Goal: Obtain resource: Obtain resource

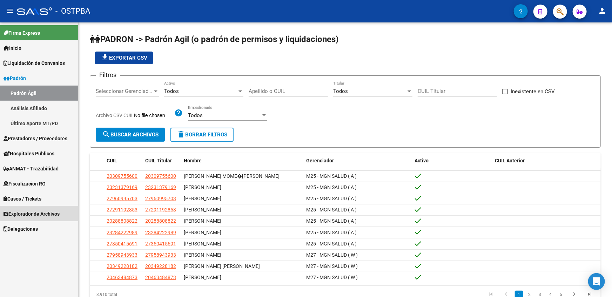
click at [41, 212] on span "Explorador de Archivos" at bounding box center [32, 214] width 56 height 8
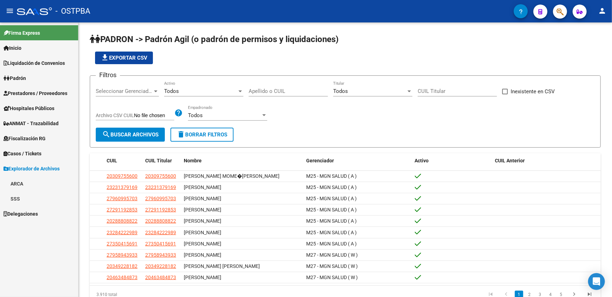
click at [31, 185] on link "ARCA" at bounding box center [39, 183] width 78 height 15
click at [39, 216] on link "Transferencias Detalles" at bounding box center [39, 213] width 78 height 15
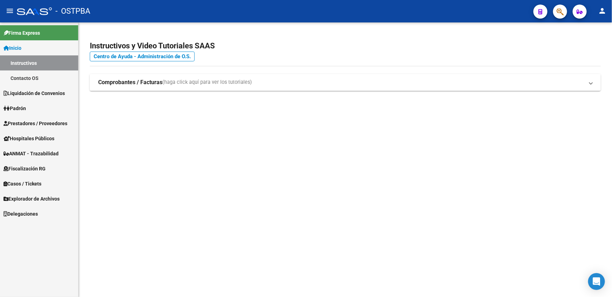
click at [50, 199] on span "Explorador de Archivos" at bounding box center [32, 199] width 56 height 8
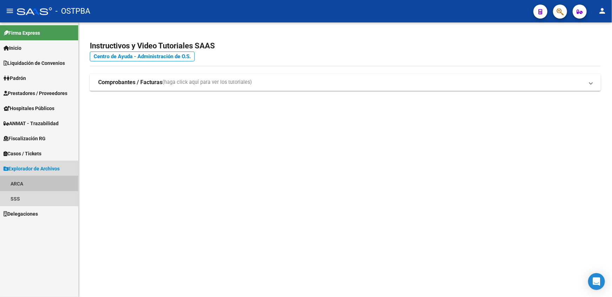
click at [28, 180] on link "ARCA" at bounding box center [39, 183] width 78 height 15
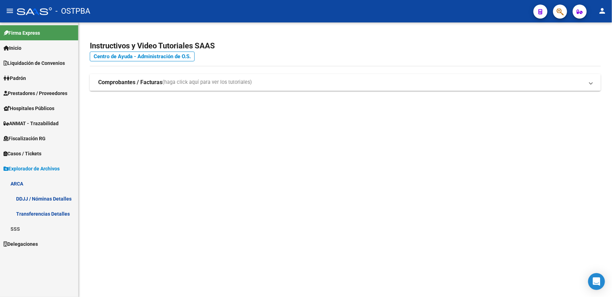
click at [34, 217] on link "Transferencias Detalles" at bounding box center [39, 213] width 78 height 15
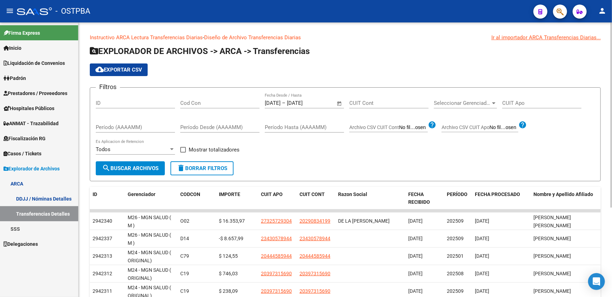
click at [476, 105] on span "Seleccionar Gerenciador" at bounding box center [462, 103] width 57 height 6
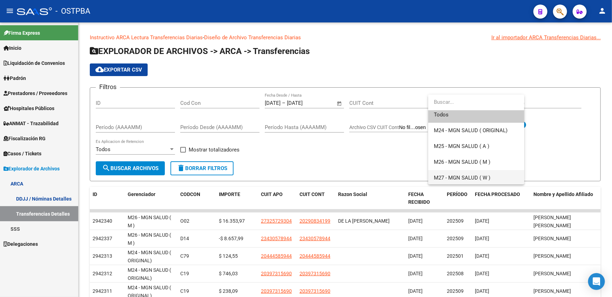
scroll to position [5, 0]
click at [466, 163] on span "M26 - MGN SALUD ( M )" at bounding box center [462, 161] width 57 height 6
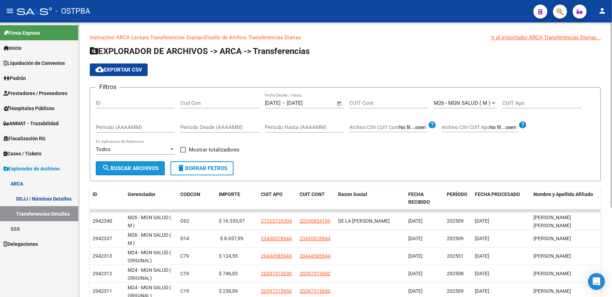
click at [127, 170] on span "search Buscar Archivos" at bounding box center [130, 168] width 57 height 6
click at [238, 101] on input "Cod Con" at bounding box center [219, 103] width 79 height 6
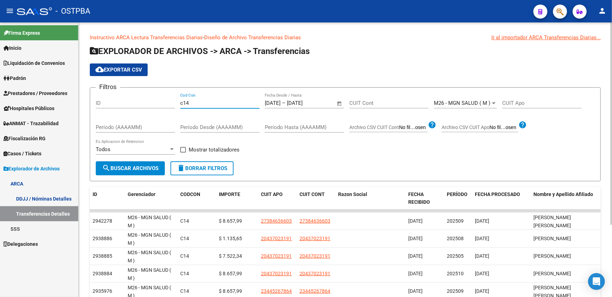
type input "c14"
click at [340, 105] on span "Open calendar" at bounding box center [339, 103] width 17 height 17
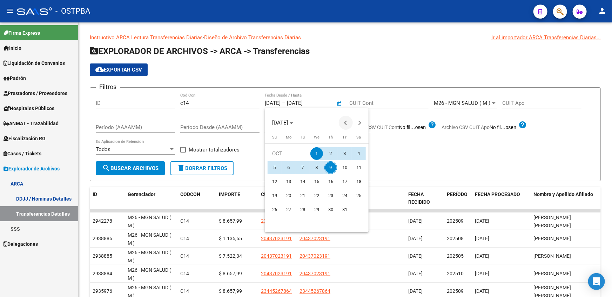
click at [345, 122] on button "Previous month" at bounding box center [346, 123] width 14 height 14
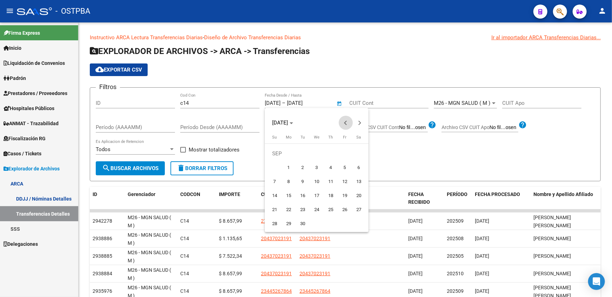
click at [345, 122] on button "Previous month" at bounding box center [346, 123] width 14 height 14
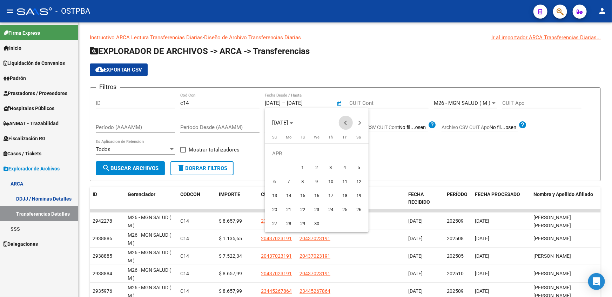
click at [345, 122] on button "Previous month" at bounding box center [346, 123] width 14 height 14
click at [141, 169] on div at bounding box center [306, 148] width 612 height 297
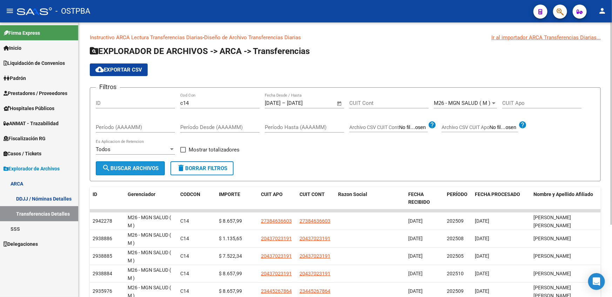
click at [132, 167] on span "search Buscar Archivos" at bounding box center [130, 168] width 57 height 6
click at [340, 104] on span "Open calendar" at bounding box center [339, 103] width 17 height 17
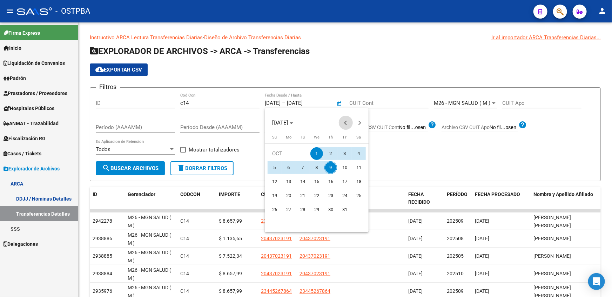
click at [347, 123] on button "Previous month" at bounding box center [346, 123] width 14 height 14
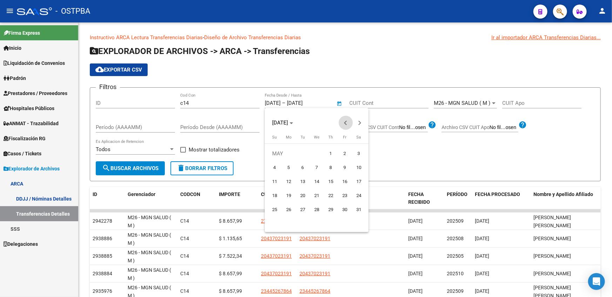
click at [347, 123] on button "Previous month" at bounding box center [346, 123] width 14 height 14
click at [361, 123] on button "Next month" at bounding box center [360, 123] width 14 height 14
click at [358, 157] on span "1" at bounding box center [359, 153] width 13 height 13
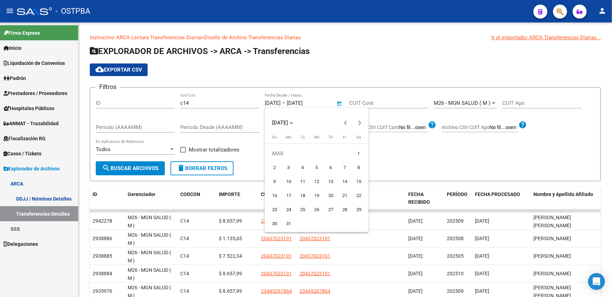
type input "[DATE]"
click at [303, 105] on div at bounding box center [306, 148] width 612 height 297
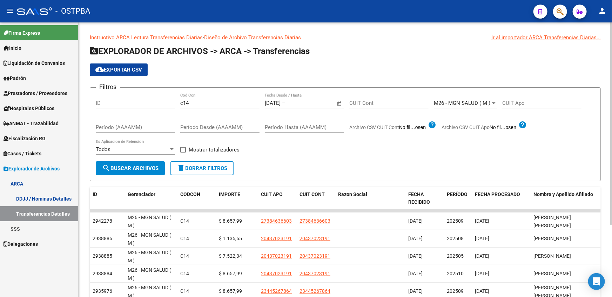
click at [303, 105] on input "text" at bounding box center [304, 103] width 34 height 6
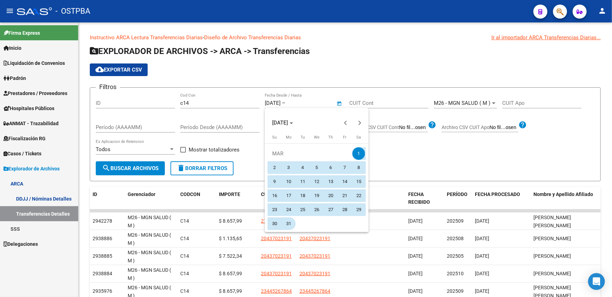
click at [287, 221] on span "31" at bounding box center [289, 224] width 13 height 13
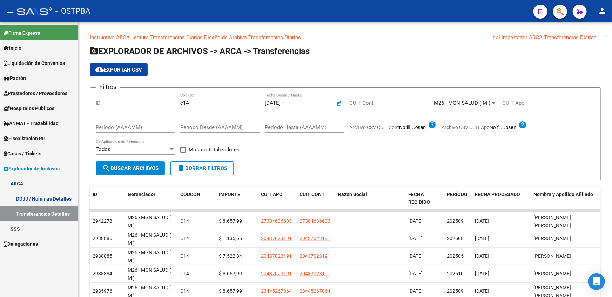
type input "[DATE]"
click at [138, 168] on span "search Buscar Archivos" at bounding box center [130, 168] width 57 height 6
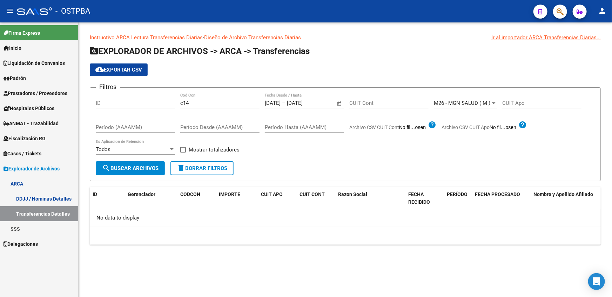
click at [340, 102] on span "Open calendar" at bounding box center [339, 103] width 17 height 17
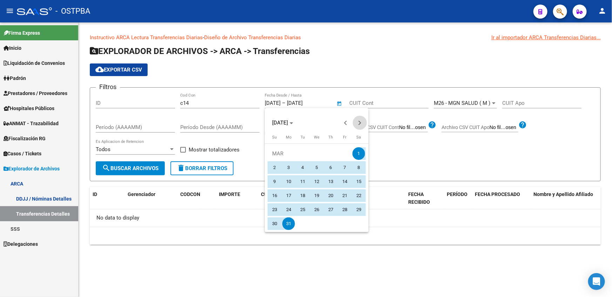
click at [360, 121] on span "Next month" at bounding box center [360, 123] width 14 height 14
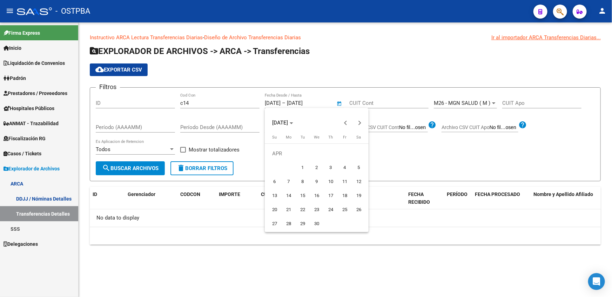
click at [305, 166] on span "1" at bounding box center [303, 167] width 13 height 13
type input "[DATE]"
click at [316, 102] on div at bounding box center [306, 148] width 612 height 297
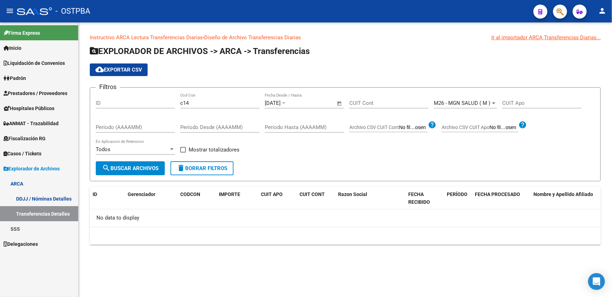
click at [309, 103] on input "text" at bounding box center [304, 103] width 34 height 6
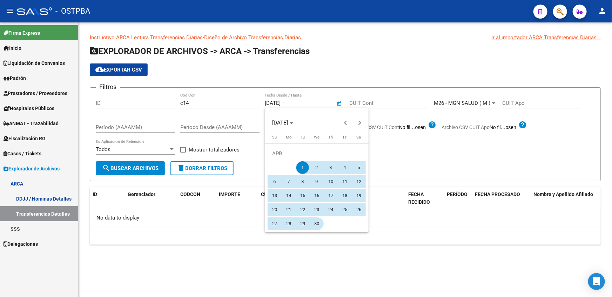
click at [320, 221] on span "30" at bounding box center [317, 224] width 13 height 13
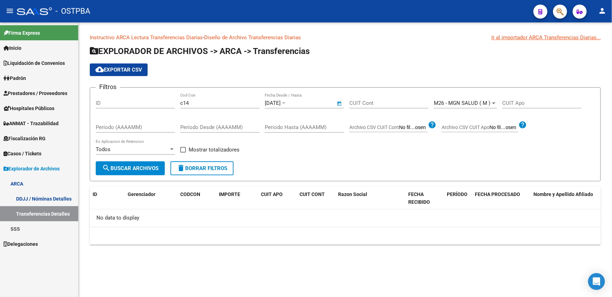
type input "[DATE]"
click at [140, 172] on button "search Buscar Archivos" at bounding box center [130, 168] width 69 height 14
click at [340, 105] on span "Open calendar" at bounding box center [339, 103] width 17 height 17
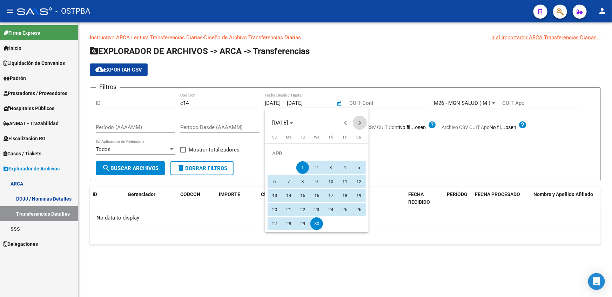
click at [358, 126] on span "Next month" at bounding box center [360, 123] width 14 height 14
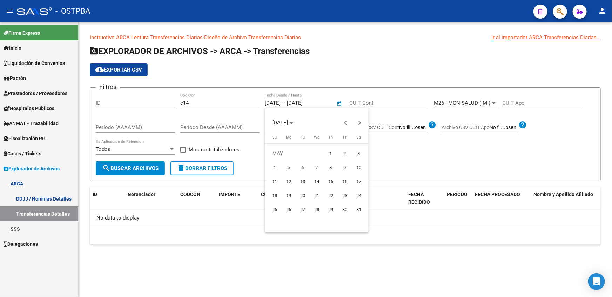
click at [332, 153] on span "1" at bounding box center [331, 153] width 13 height 13
type input "[DATE]"
click at [314, 104] on div at bounding box center [306, 148] width 612 height 297
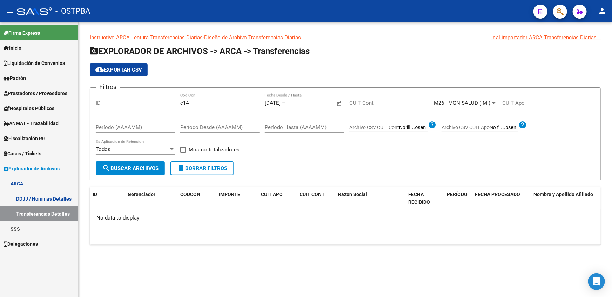
click at [311, 104] on input "text" at bounding box center [304, 103] width 34 height 6
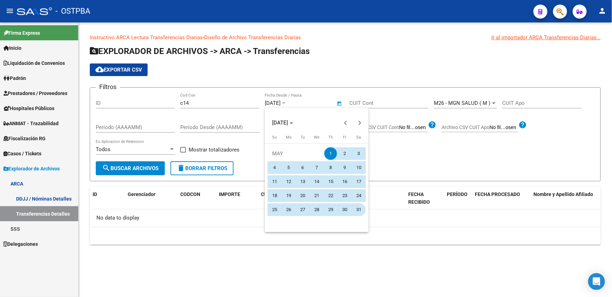
click at [357, 207] on span "31" at bounding box center [359, 210] width 13 height 13
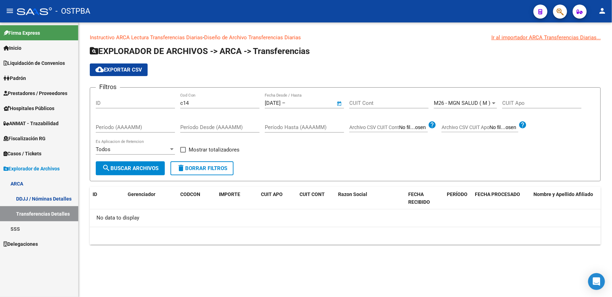
type input "[DATE]"
click at [154, 173] on button "search Buscar Archivos" at bounding box center [130, 168] width 69 height 14
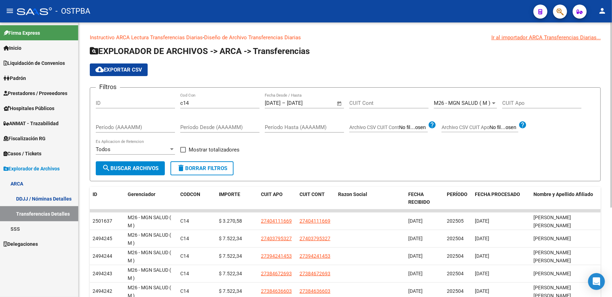
click at [184, 151] on span at bounding box center [183, 150] width 6 height 6
click at [183, 153] on input "Mostrar totalizadores" at bounding box center [183, 153] width 0 height 0
checkbox input "true"
click at [137, 171] on span "search Buscar Archivos" at bounding box center [130, 168] width 57 height 6
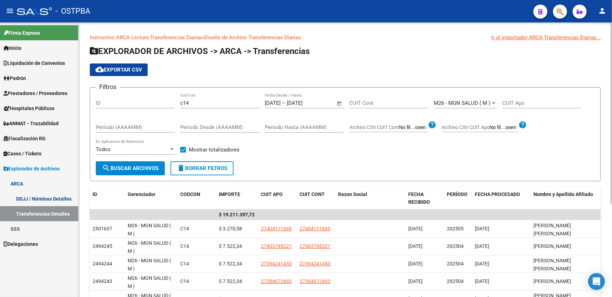
click at [340, 104] on span "Open calendar" at bounding box center [339, 103] width 17 height 17
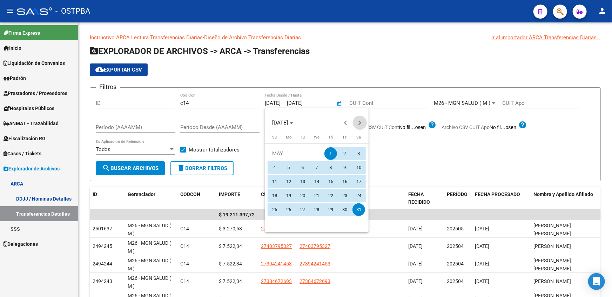
click at [359, 125] on button "Next month" at bounding box center [360, 123] width 14 height 14
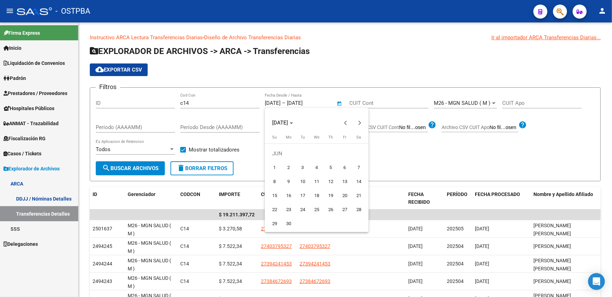
click at [273, 167] on span "1" at bounding box center [275, 167] width 13 height 13
type input "[DATE]"
click at [311, 101] on div at bounding box center [306, 148] width 612 height 297
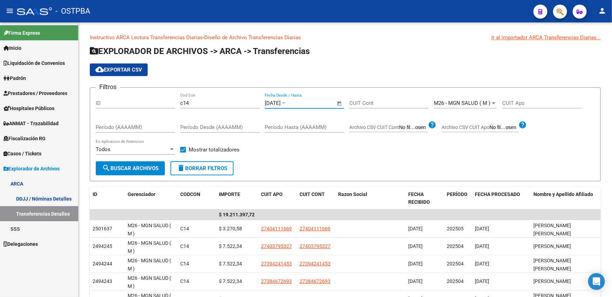
click at [311, 101] on input "text" at bounding box center [304, 103] width 34 height 6
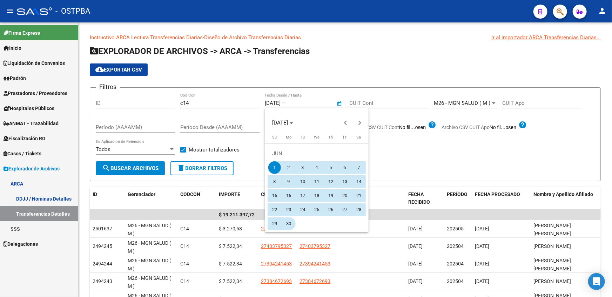
click at [287, 225] on span "30" at bounding box center [289, 224] width 13 height 13
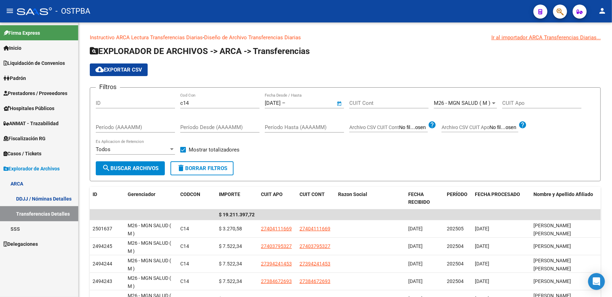
type input "[DATE]"
click at [136, 170] on span "search Buscar Archivos" at bounding box center [130, 168] width 57 height 6
click at [339, 105] on span "Open calendar" at bounding box center [339, 103] width 17 height 17
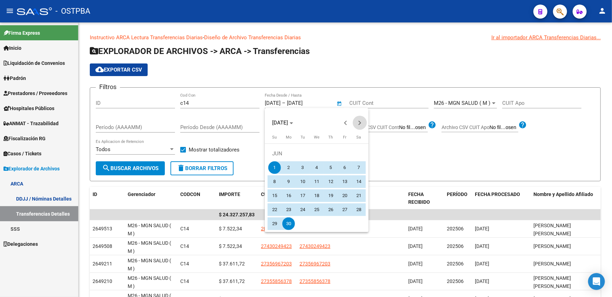
click at [358, 120] on span "Next month" at bounding box center [360, 123] width 14 height 14
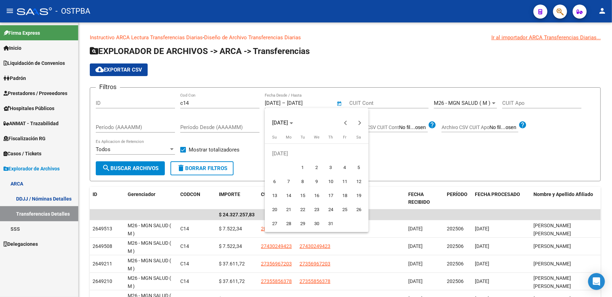
click at [307, 169] on span "1" at bounding box center [303, 167] width 13 height 13
type input "[DATE]"
click at [304, 102] on div at bounding box center [306, 148] width 612 height 297
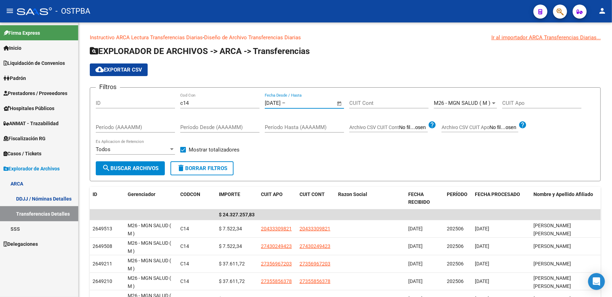
click at [303, 102] on input "text" at bounding box center [304, 103] width 34 height 6
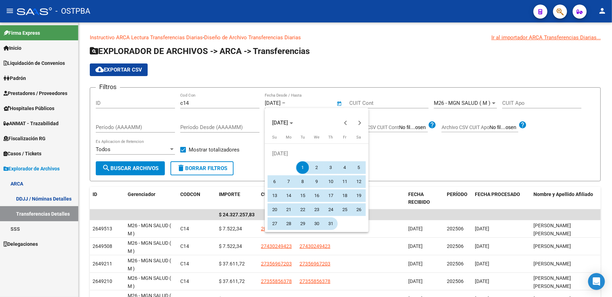
click at [332, 225] on span "31" at bounding box center [331, 224] width 13 height 13
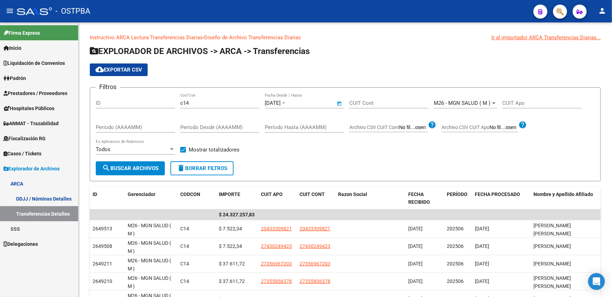
type input "[DATE]"
click at [148, 173] on button "search Buscar Archivos" at bounding box center [130, 168] width 69 height 14
click at [342, 103] on span "Open calendar" at bounding box center [339, 103] width 17 height 17
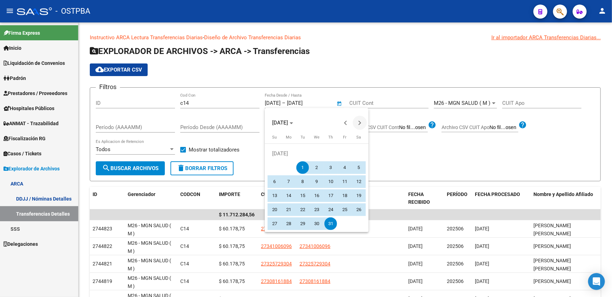
click at [362, 124] on span "Next month" at bounding box center [360, 123] width 14 height 14
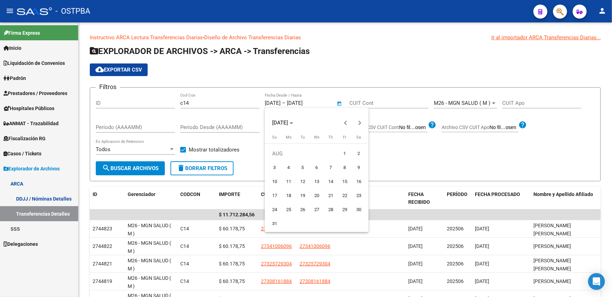
click at [345, 158] on span "1" at bounding box center [345, 153] width 13 height 13
type input "[DATE]"
click at [312, 102] on div at bounding box center [306, 148] width 612 height 297
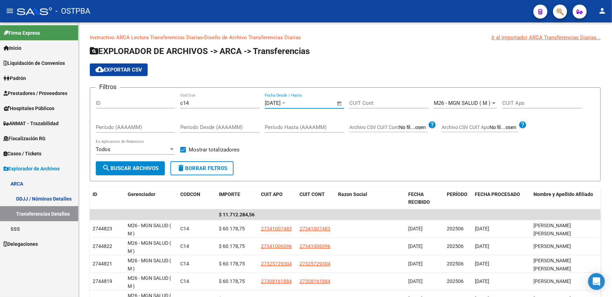
click at [311, 105] on input "text" at bounding box center [304, 103] width 34 height 6
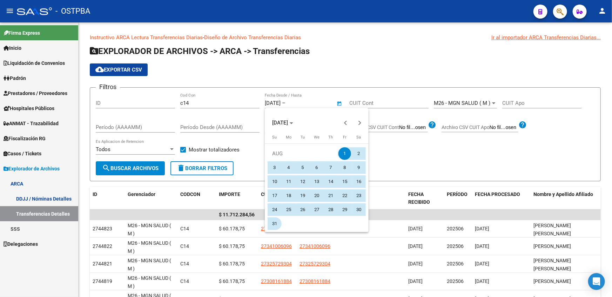
click at [277, 218] on span "31" at bounding box center [275, 224] width 13 height 13
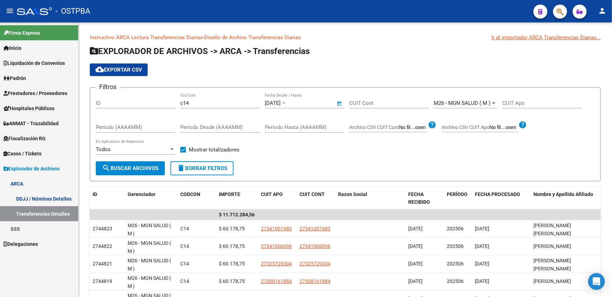
type input "[DATE]"
click at [145, 168] on span "search Buscar Archivos" at bounding box center [130, 168] width 57 height 6
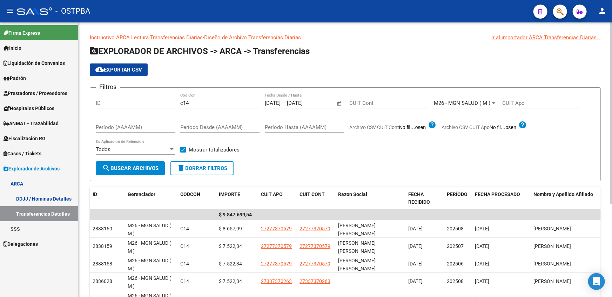
click at [342, 102] on span "Open calendar" at bounding box center [339, 103] width 17 height 17
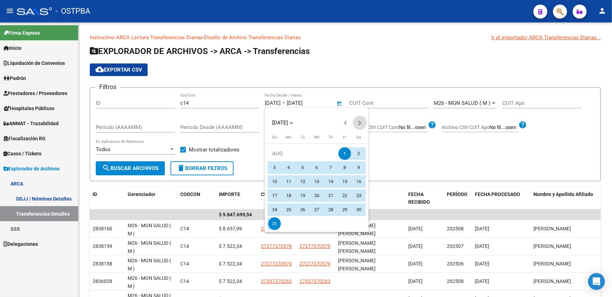
click at [358, 123] on button "Next month" at bounding box center [360, 123] width 14 height 14
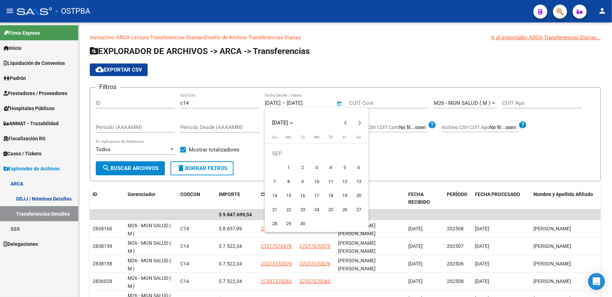
click at [285, 167] on span "1" at bounding box center [289, 167] width 13 height 13
type input "[DATE]"
click at [311, 104] on div at bounding box center [306, 148] width 612 height 297
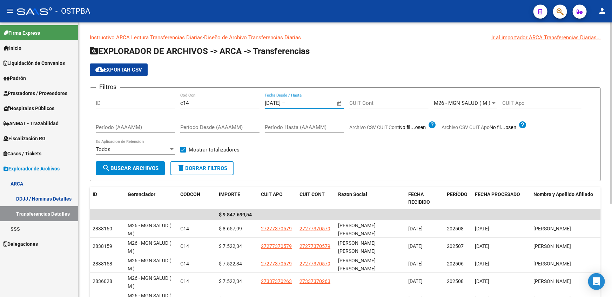
click at [308, 105] on input "text" at bounding box center [304, 103] width 34 height 6
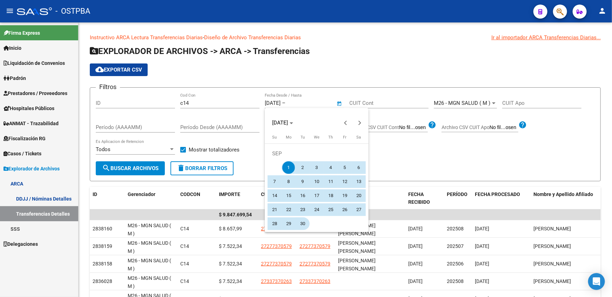
click at [303, 224] on span "30" at bounding box center [303, 224] width 13 height 13
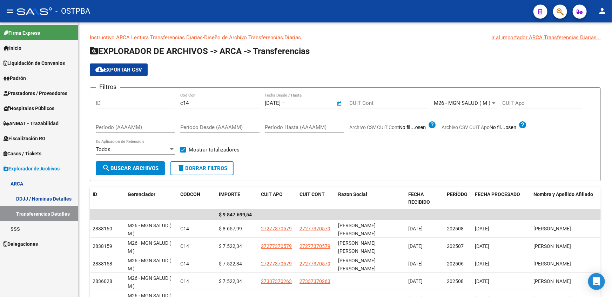
type input "[DATE]"
click at [139, 170] on span "search Buscar Archivos" at bounding box center [130, 168] width 57 height 6
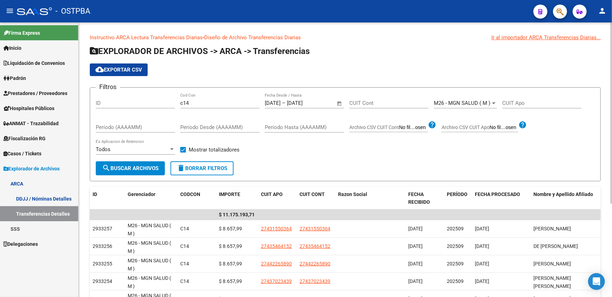
click at [335, 104] on span "Open calendar" at bounding box center [339, 103] width 17 height 17
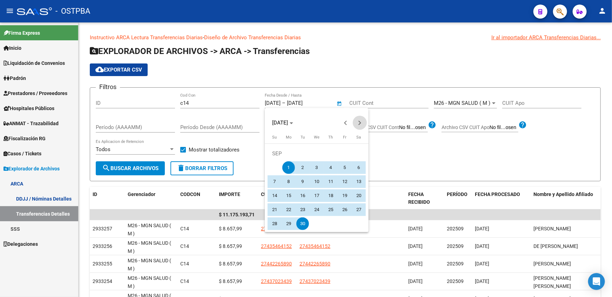
click at [362, 121] on span "Next month" at bounding box center [360, 123] width 14 height 14
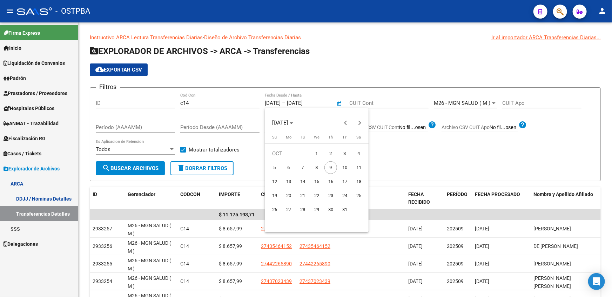
click at [317, 151] on span "1" at bounding box center [317, 153] width 13 height 13
type input "[DATE]"
click at [307, 98] on div at bounding box center [306, 148] width 612 height 297
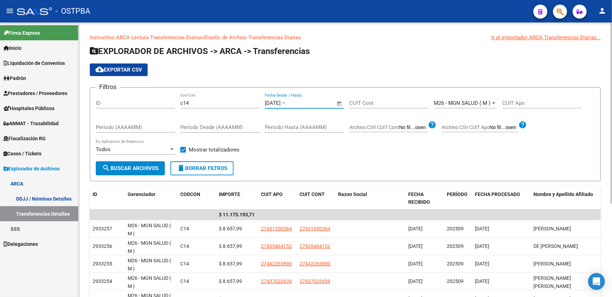
click at [306, 100] on input "text" at bounding box center [304, 103] width 34 height 6
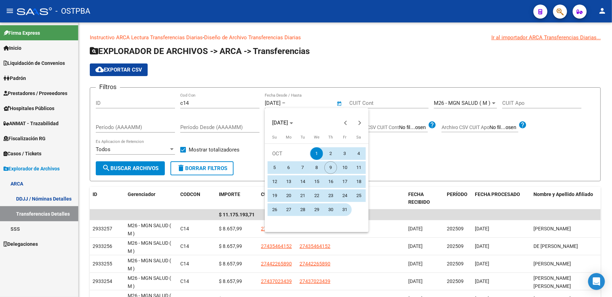
click at [348, 213] on span "31" at bounding box center [345, 210] width 13 height 13
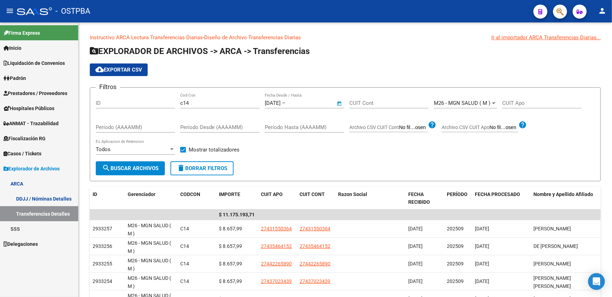
type input "[DATE]"
click at [156, 171] on button "search Buscar Archivos" at bounding box center [130, 168] width 69 height 14
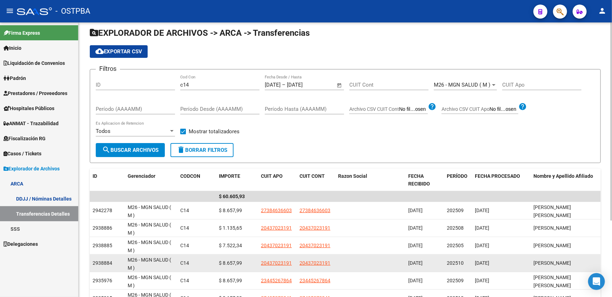
scroll to position [38, 0]
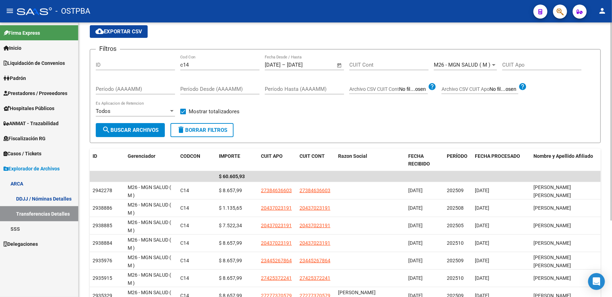
click at [137, 128] on span "search Buscar Archivos" at bounding box center [130, 130] width 57 height 6
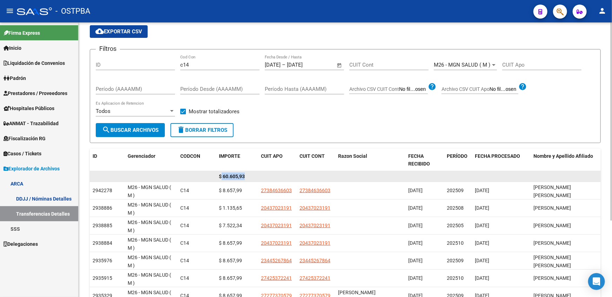
drag, startPoint x: 221, startPoint y: 175, endPoint x: 249, endPoint y: 176, distance: 27.4
click at [249, 176] on div "$ 60.605,93" at bounding box center [237, 177] width 37 height 8
copy span "60.605,93"
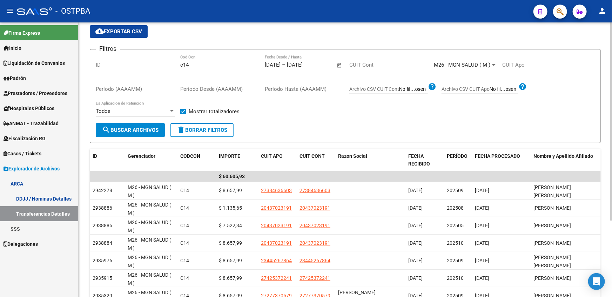
click at [333, 105] on div "Filtros ID c14 Cod Con [DATE] [DATE] – [DATE] [DATE] Fecha Desde / Hasta CUIT C…" at bounding box center [345, 89] width 499 height 68
